Goal: Information Seeking & Learning: Find specific fact

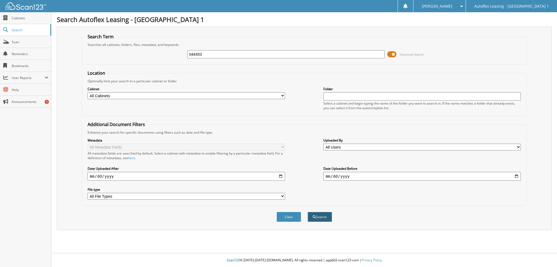
type input "044453"
click at [316, 214] on button "Search" at bounding box center [320, 217] width 24 height 10
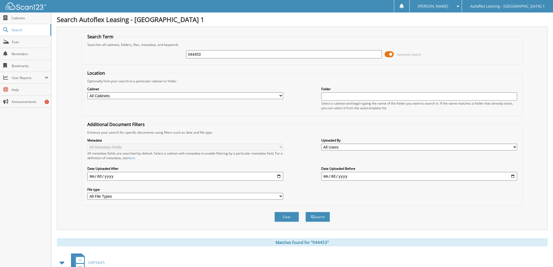
scroll to position [83, 0]
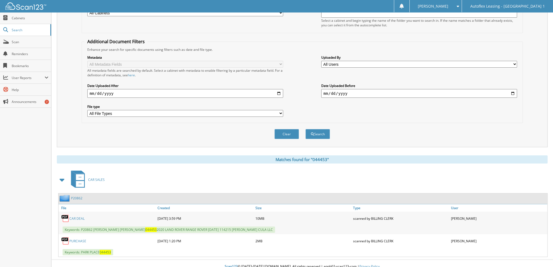
click at [80, 216] on link "CAR DEAL" at bounding box center [76, 218] width 15 height 5
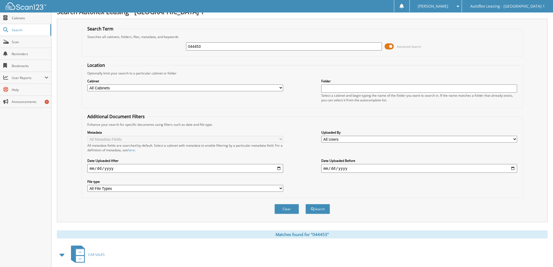
scroll to position [1, 0]
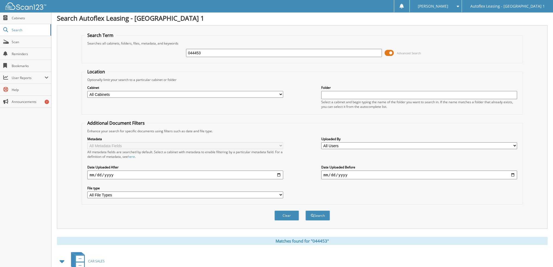
click at [204, 55] on input "044453" at bounding box center [284, 53] width 196 height 8
paste input "15756"
type input "157563"
click at [305, 211] on button "Search" at bounding box center [317, 216] width 24 height 10
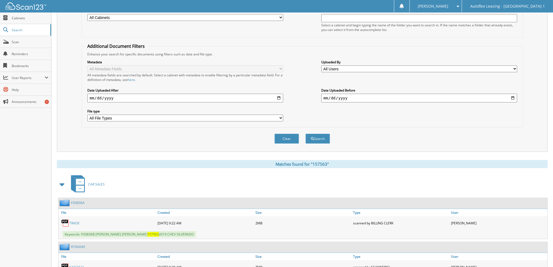
scroll to position [147, 0]
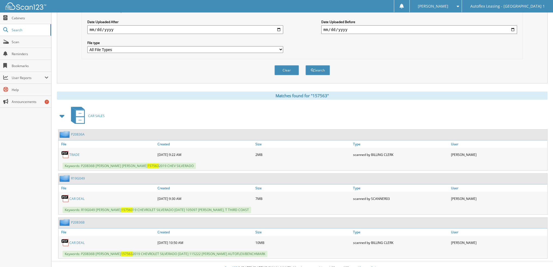
click at [75, 241] on link "CAR DEAL" at bounding box center [76, 243] width 15 height 5
